Goal: Transaction & Acquisition: Purchase product/service

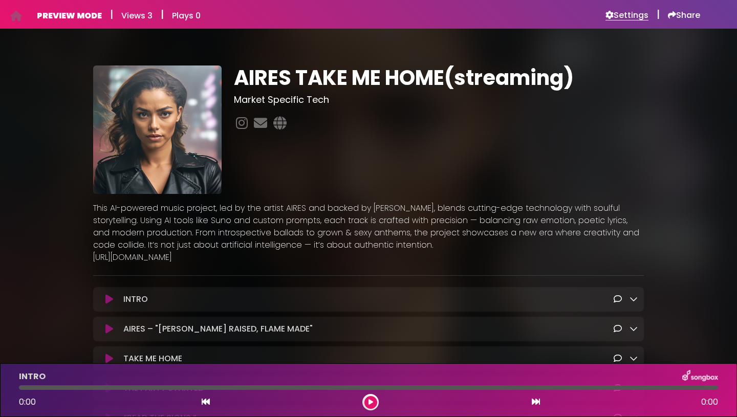
click at [628, 17] on h6 "Settings" at bounding box center [627, 15] width 43 height 10
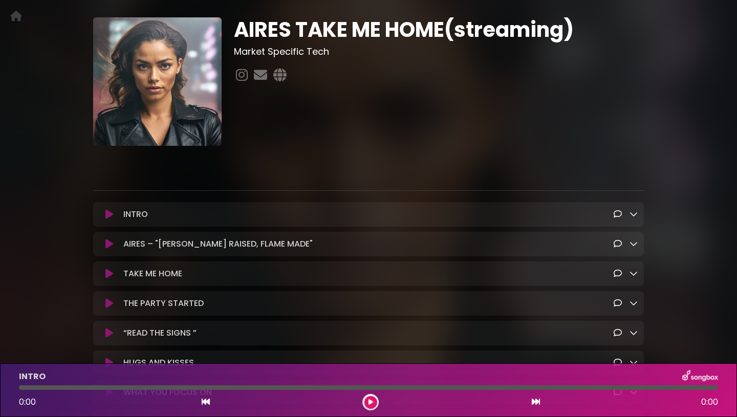
scroll to position [69, 0]
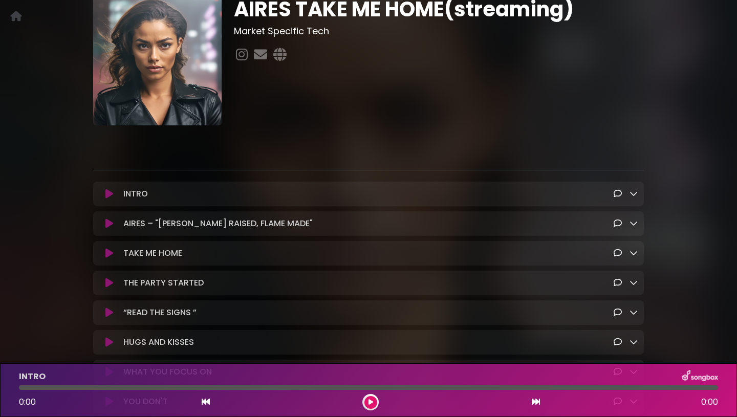
click at [632, 198] on icon at bounding box center [634, 193] width 8 height 8
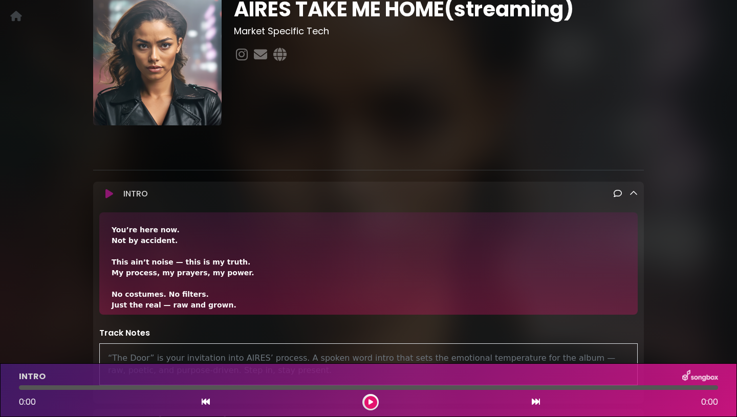
click at [632, 198] on icon at bounding box center [634, 193] width 8 height 8
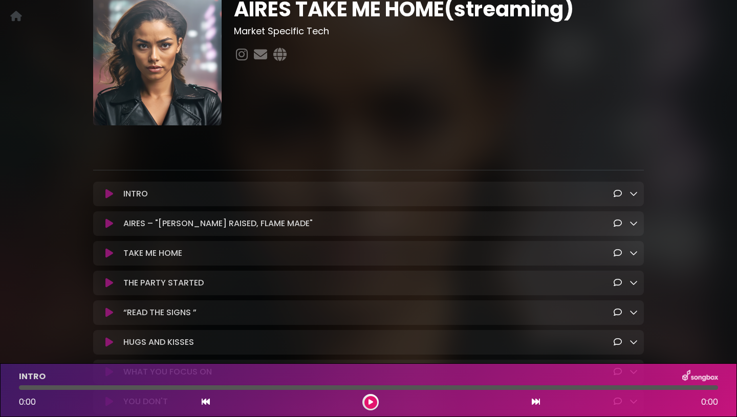
scroll to position [0, 0]
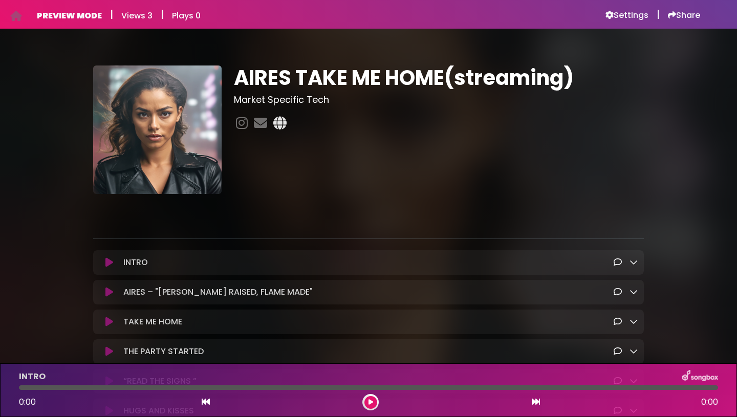
click at [276, 125] on icon at bounding box center [279, 122] width 17 height 13
click at [642, 14] on h6 "Settings" at bounding box center [627, 15] width 43 height 10
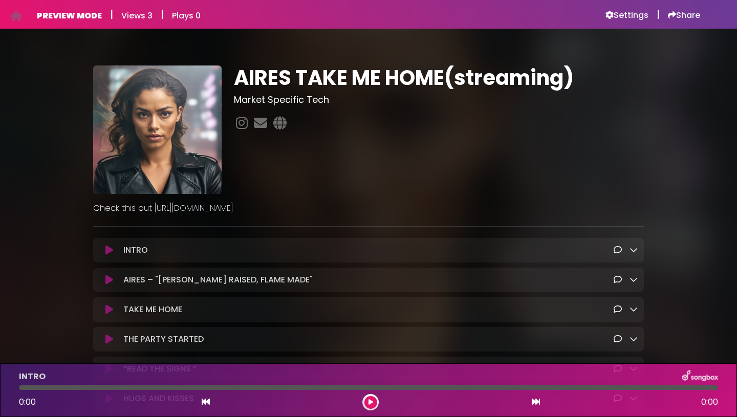
click at [217, 210] on p "Check this out [URL][DOMAIN_NAME]" at bounding box center [368, 208] width 551 height 12
click at [409, 207] on p "Check this out https://www.smartknucklehead.com/store/product/aires-album" at bounding box center [368, 208] width 551 height 12
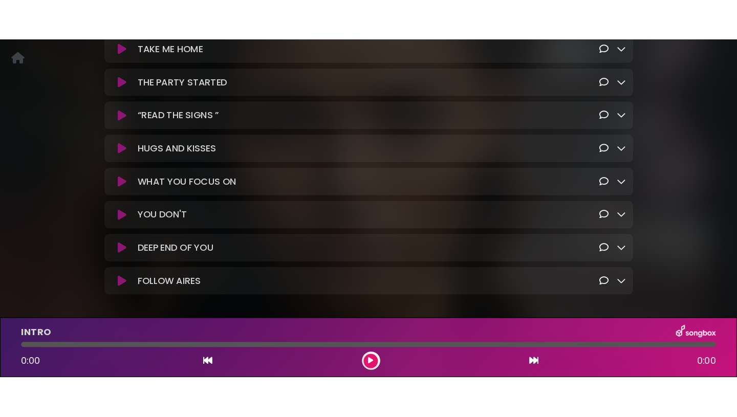
scroll to position [237, 0]
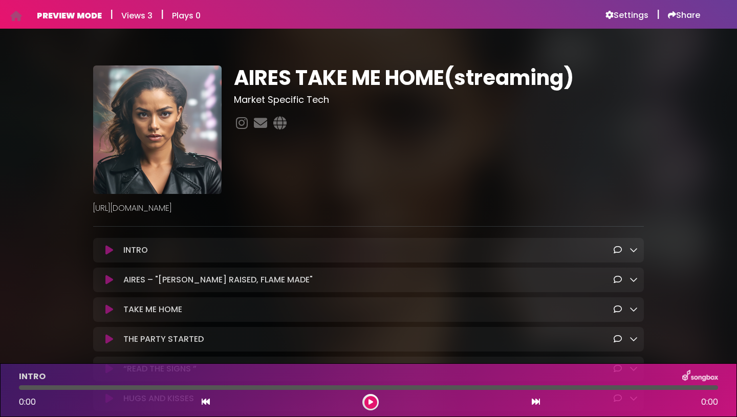
click at [274, 214] on p "https://www.smartknucklehead.com/store/product/aires-album" at bounding box center [368, 208] width 551 height 12
click at [274, 208] on p "[URL][DOMAIN_NAME]" at bounding box center [368, 208] width 551 height 12
click at [274, 208] on p "https://www.smartknucklehead.com/store/product/aires-album" at bounding box center [368, 208] width 551 height 12
click at [280, 213] on p "https://www.smartknucklehead.com/store/product/aires-album" at bounding box center [368, 208] width 551 height 12
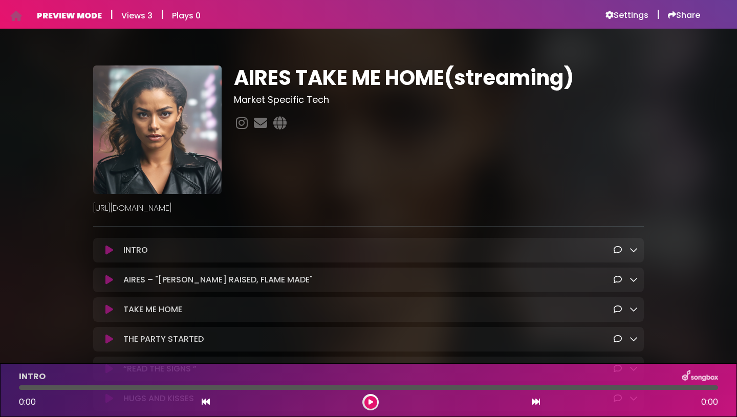
drag, startPoint x: 358, startPoint y: 208, endPoint x: 89, endPoint y: 208, distance: 269.4
click at [89, 208] on div "https://www.smartknucklehead.com/store/product/aires-album" at bounding box center [368, 204] width 563 height 20
click at [426, 204] on p "https://www.smartknucklehead.com/store/product/aires-album" at bounding box center [368, 208] width 551 height 12
click at [110, 251] on icon at bounding box center [109, 250] width 8 height 10
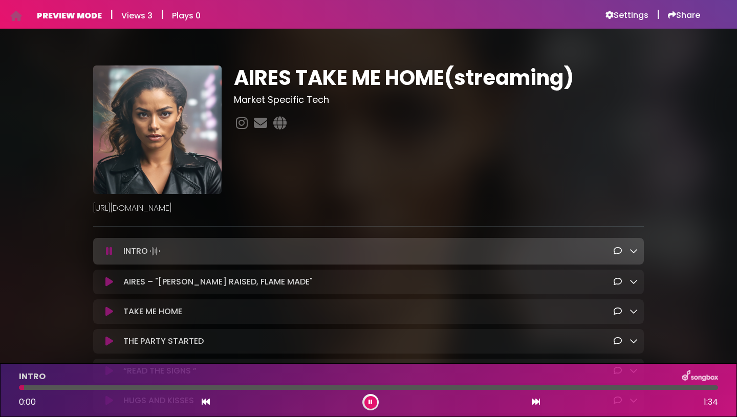
click at [110, 251] on icon at bounding box center [109, 251] width 7 height 10
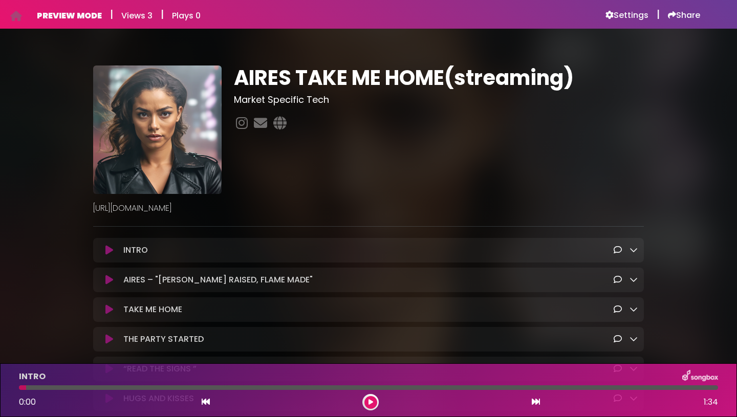
click at [250, 191] on div "AIRES TAKE ME HOME(streaming) Market Specific Tech" at bounding box center [439, 130] width 422 height 129
click at [250, 200] on div "https://www.smartknucklehead.com/store/product/aires-album" at bounding box center [368, 204] width 563 height 20
click at [250, 204] on p "https://www.smartknucklehead.com/store/product/aires-album" at bounding box center [368, 208] width 551 height 12
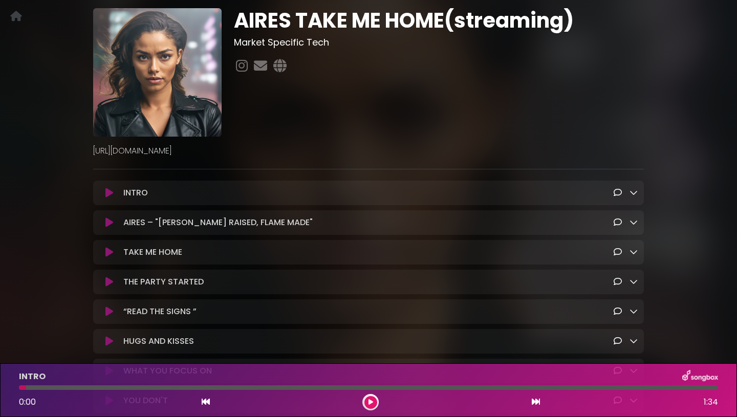
scroll to position [18, 0]
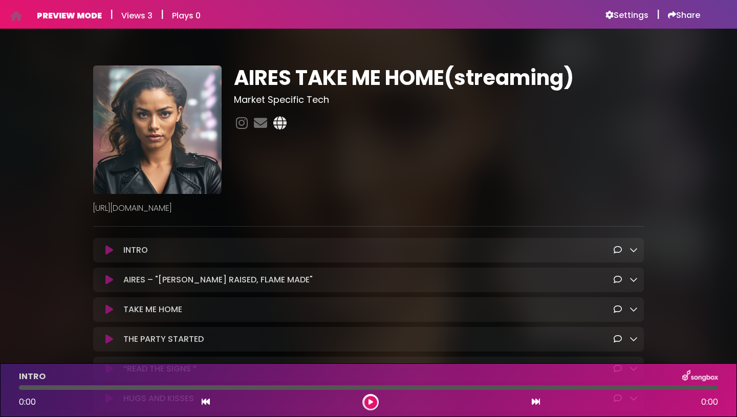
click at [281, 127] on icon at bounding box center [279, 122] width 17 height 13
